Goal: Task Accomplishment & Management: Complete application form

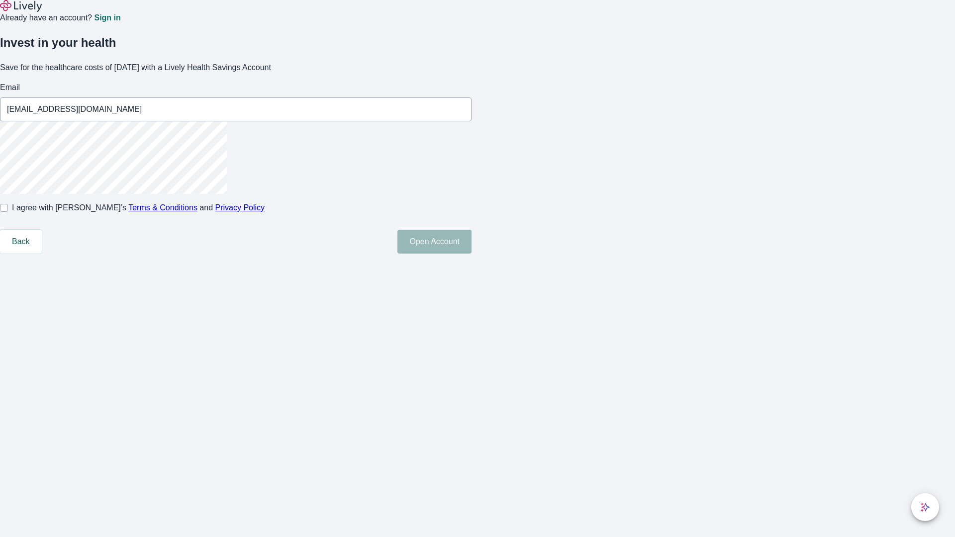
click at [8, 212] on input "I agree with Lively’s Terms & Conditions and Privacy Policy" at bounding box center [4, 208] width 8 height 8
checkbox input "true"
click at [472, 254] on button "Open Account" at bounding box center [435, 242] width 74 height 24
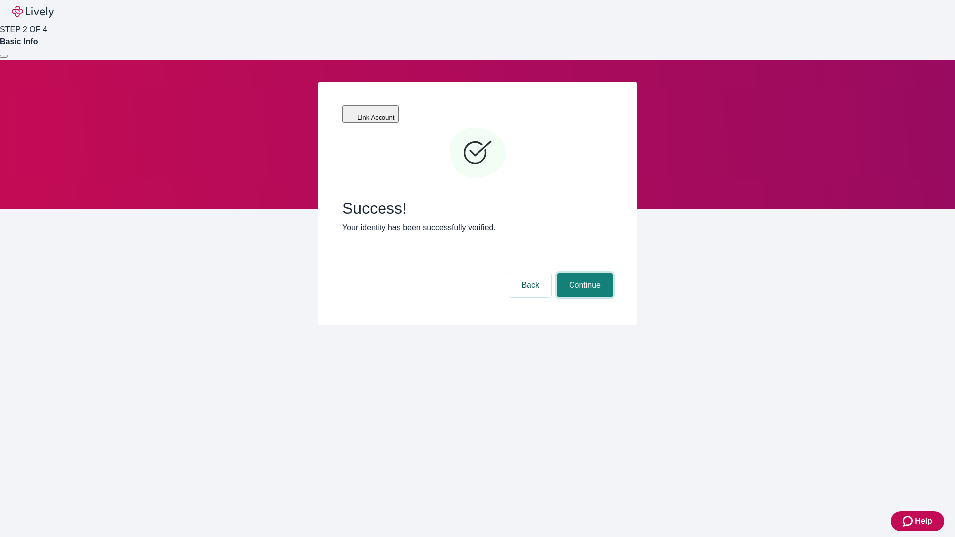
click at [584, 274] on button "Continue" at bounding box center [585, 286] width 56 height 24
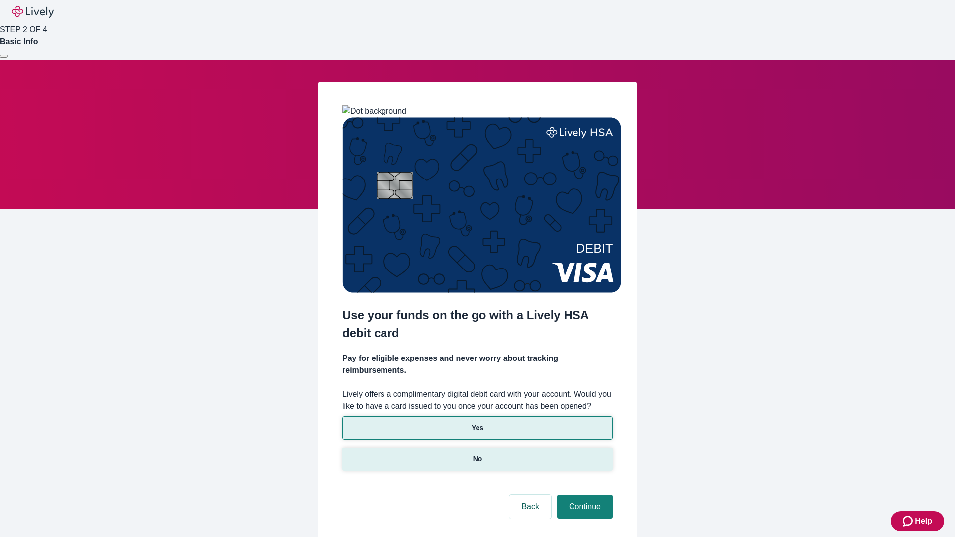
click at [477, 454] on p "No" at bounding box center [477, 459] width 9 height 10
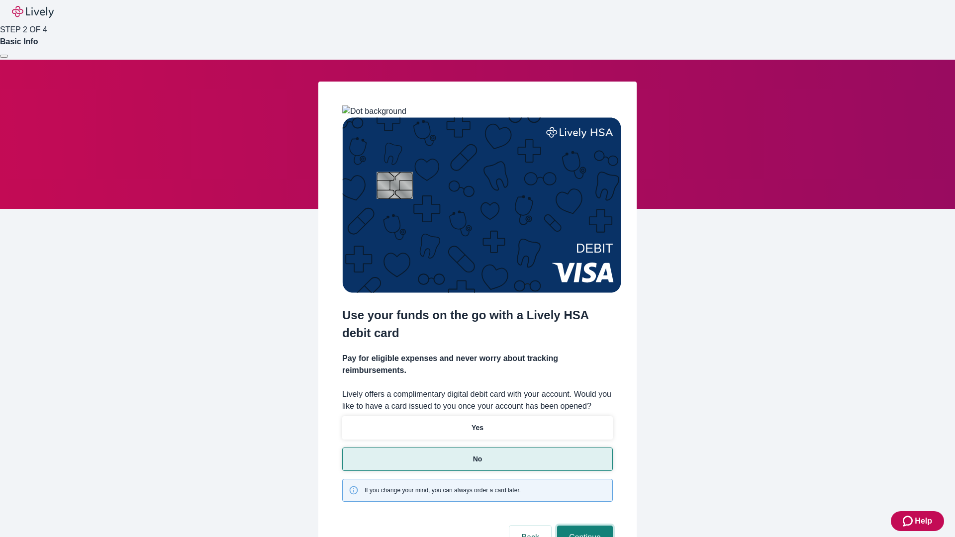
click at [584, 526] on button "Continue" at bounding box center [585, 538] width 56 height 24
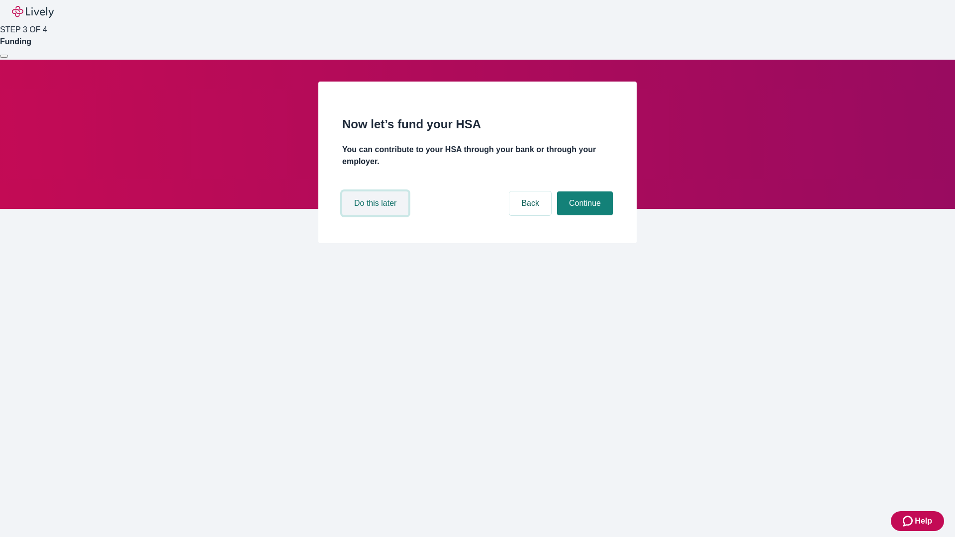
click at [377, 215] on button "Do this later" at bounding box center [375, 204] width 66 height 24
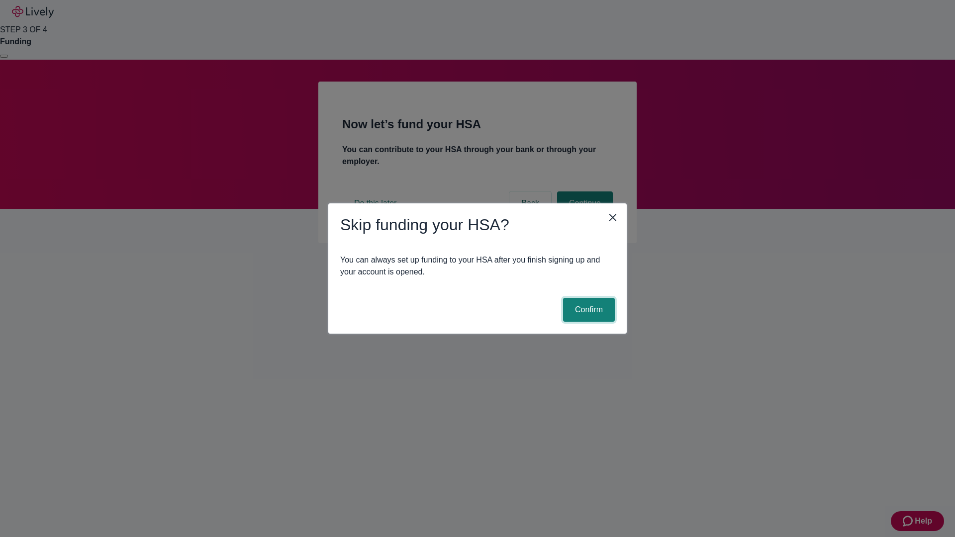
click at [588, 310] on button "Confirm" at bounding box center [589, 310] width 52 height 24
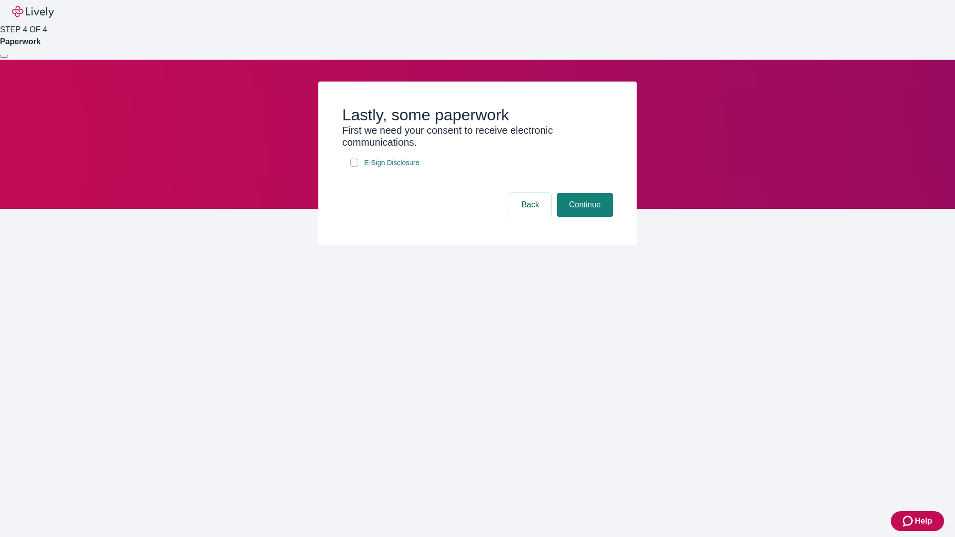
click at [354, 167] on input "E-Sign Disclosure" at bounding box center [354, 163] width 8 height 8
checkbox input "true"
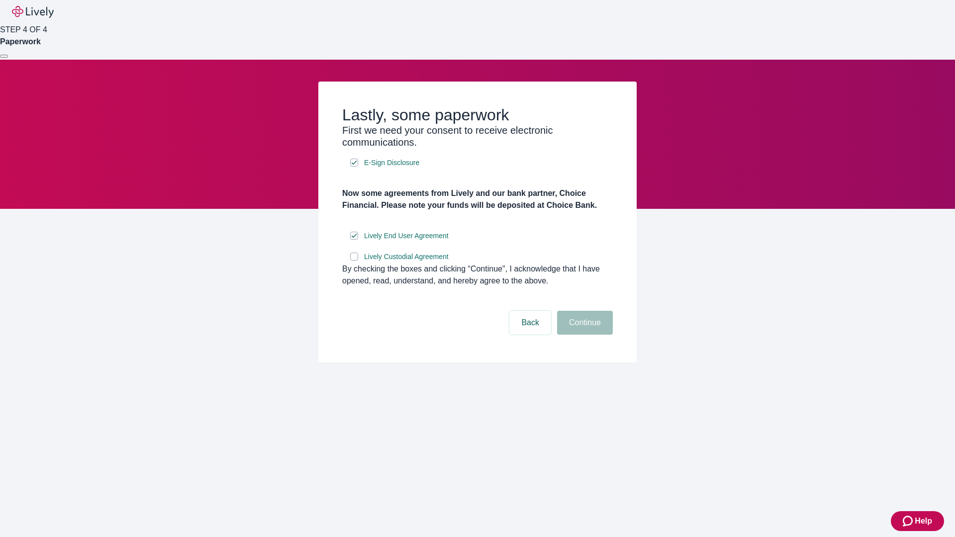
click at [354, 261] on input "Lively Custodial Agreement" at bounding box center [354, 257] width 8 height 8
checkbox input "true"
click at [584, 335] on button "Continue" at bounding box center [585, 323] width 56 height 24
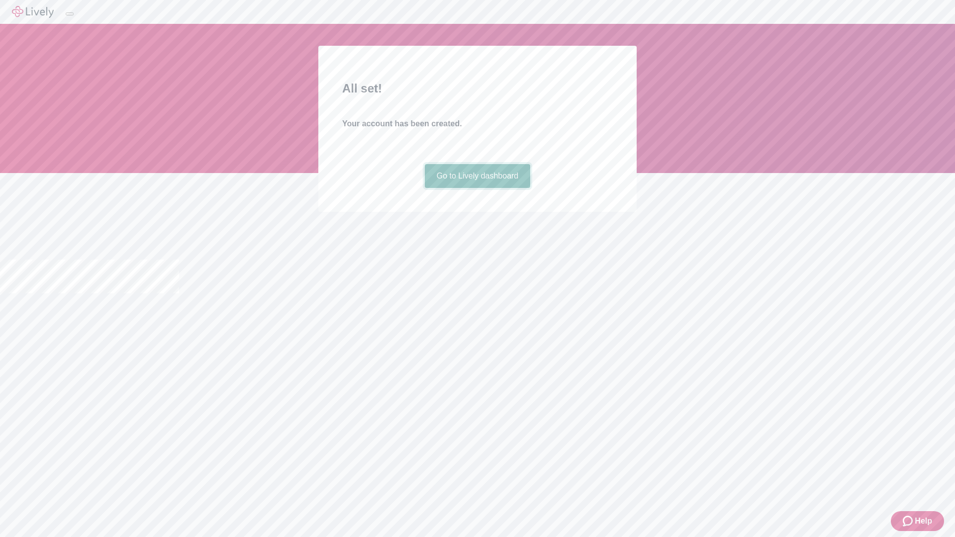
click at [477, 188] on link "Go to Lively dashboard" at bounding box center [478, 176] width 106 height 24
